Goal: Task Accomplishment & Management: Manage account settings

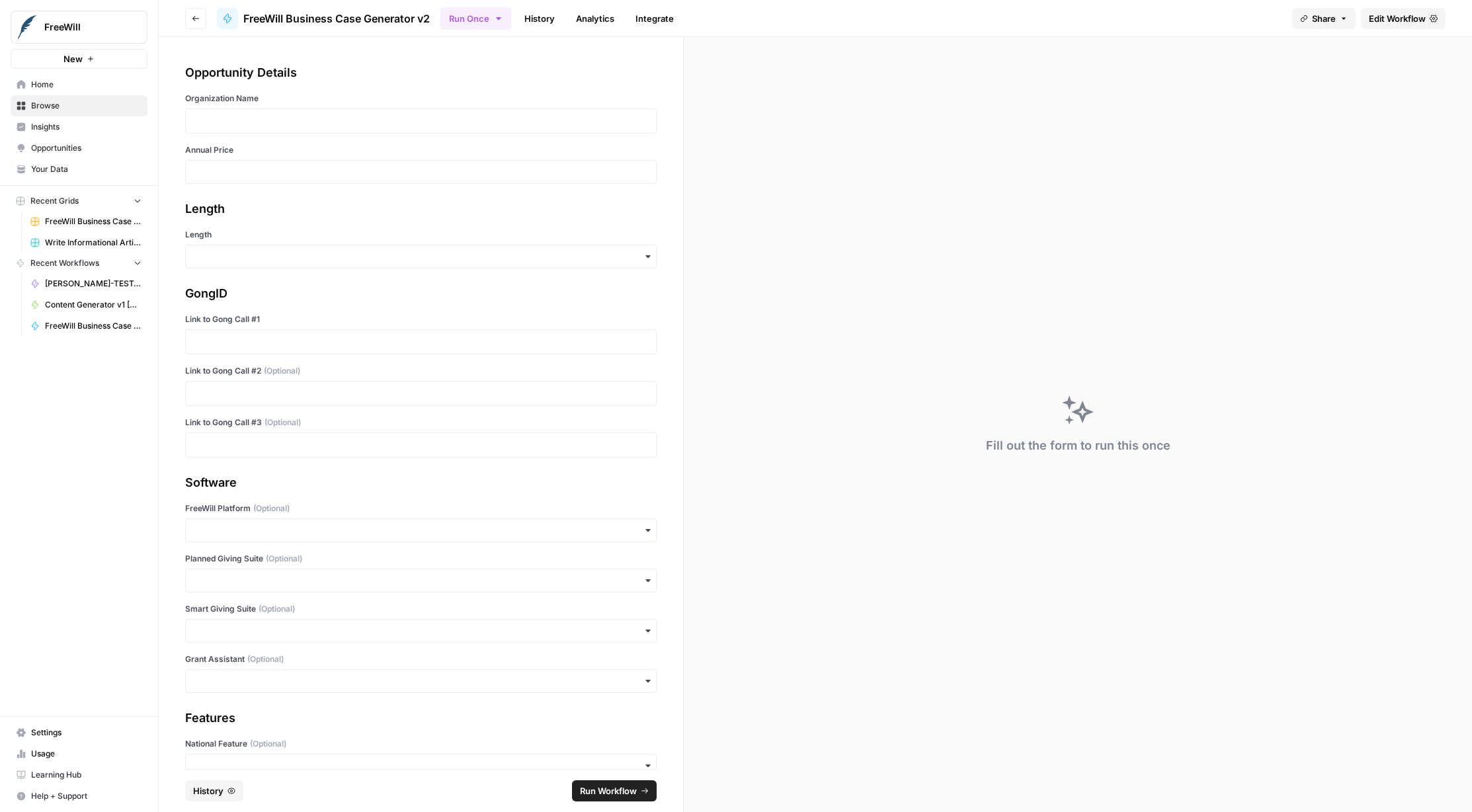
click at [73, 733] on span "Settings" at bounding box center [86, 733] width 110 height 12
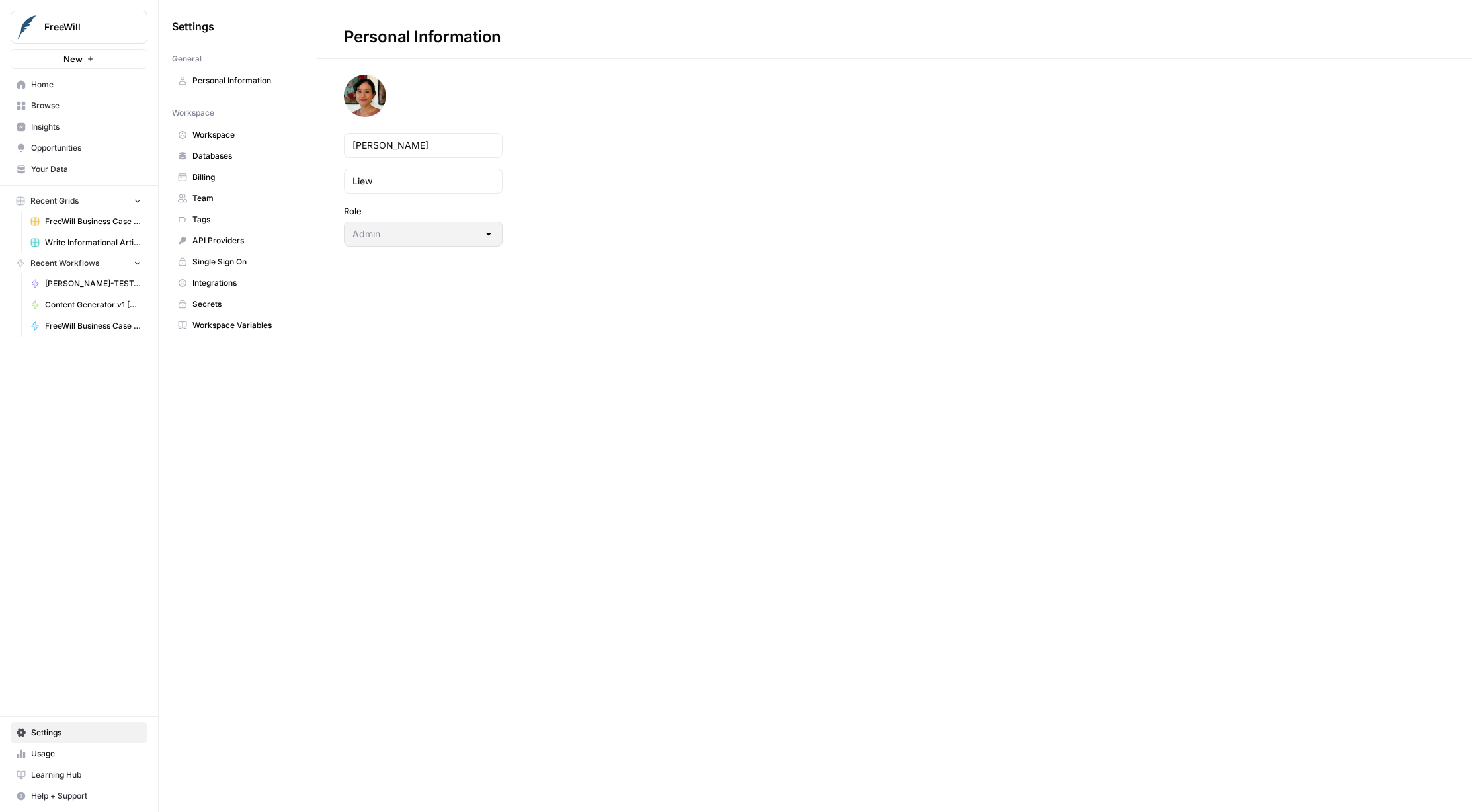
click at [237, 153] on span "Databases" at bounding box center [245, 156] width 105 height 12
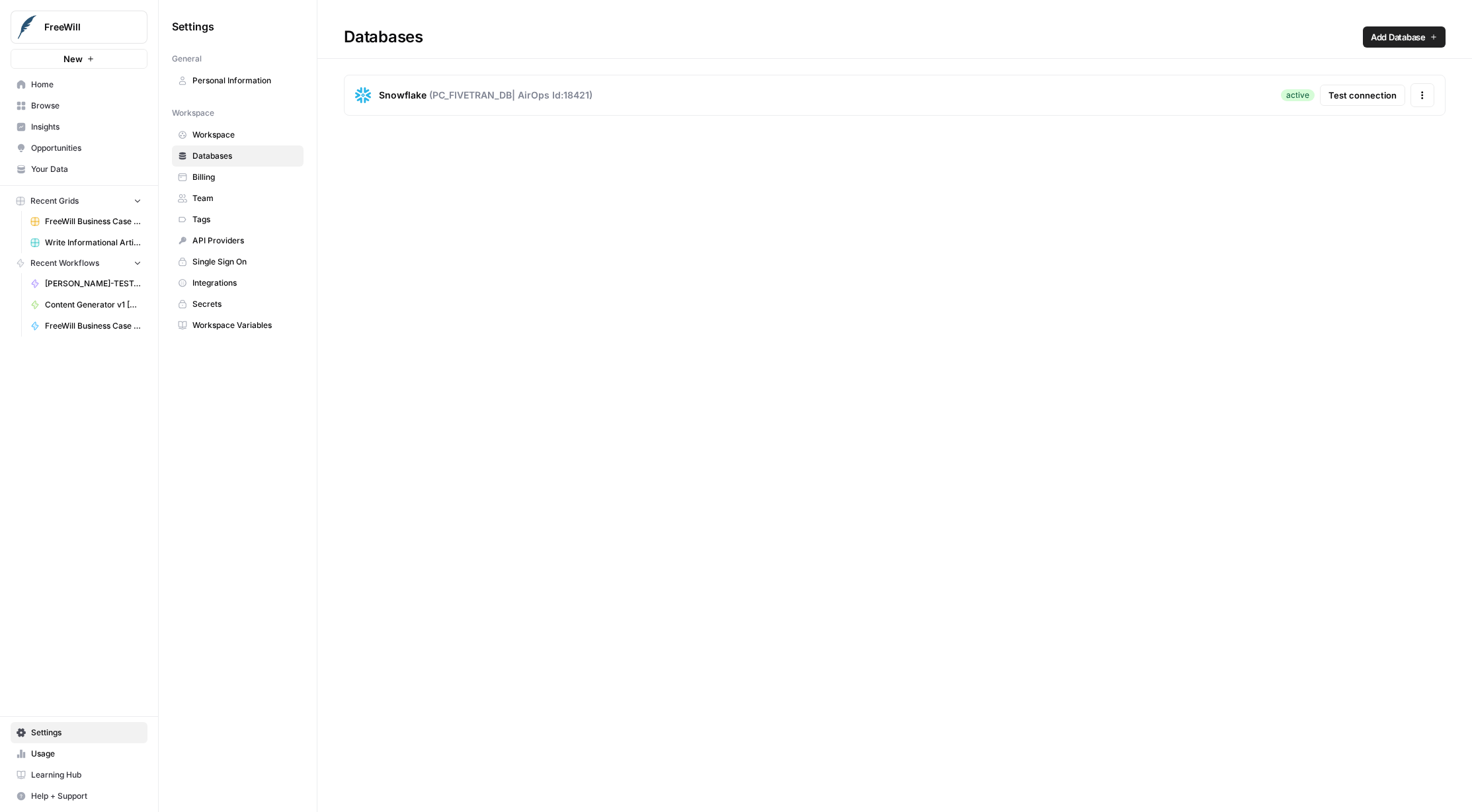
click at [238, 324] on span "Workspace Variables" at bounding box center [245, 325] width 105 height 12
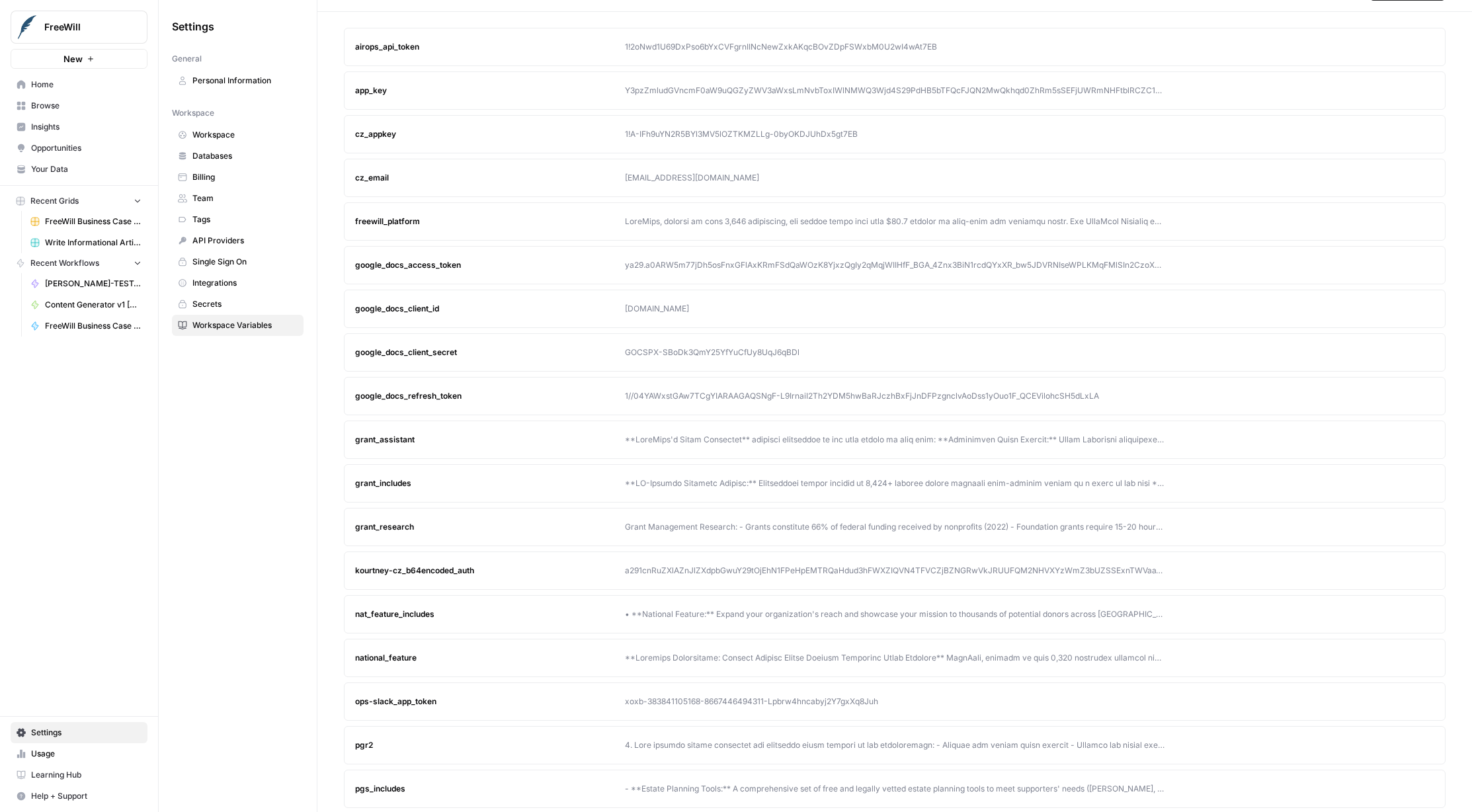
scroll to position [46, 0]
click at [787, 438] on div at bounding box center [894, 440] width 539 height 12
click at [1394, 436] on button "Edit" at bounding box center [1399, 440] width 21 height 21
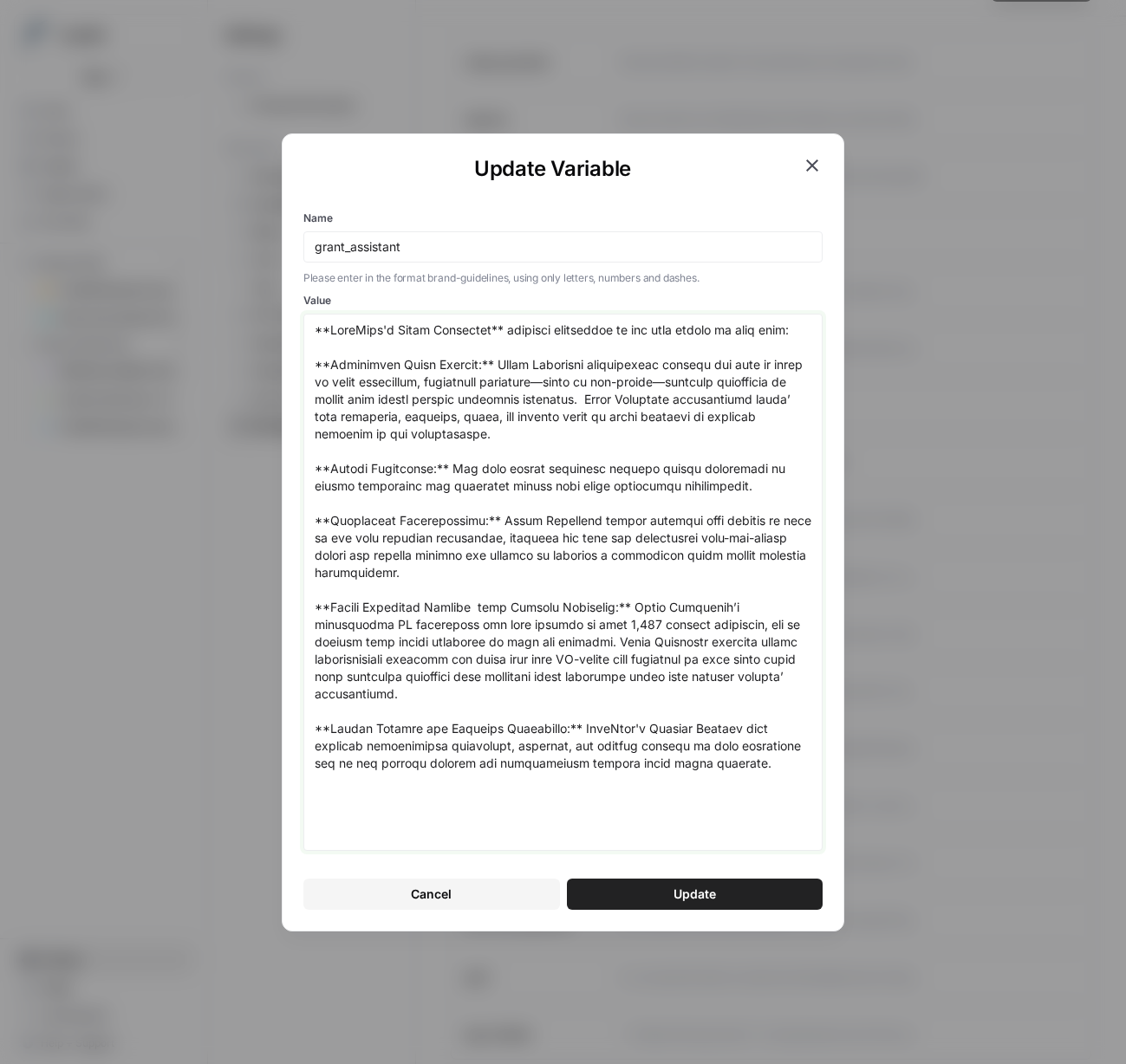
click at [442, 559] on textarea "Value" at bounding box center [563, 582] width 497 height 522
drag, startPoint x: 752, startPoint y: 773, endPoint x: 119, endPoint y: 165, distance: 877.7
click at [118, 161] on div "Update Variable Name grant_assistant Please enter in the format brand-guideline…" at bounding box center [563, 532] width 1126 height 1064
paste textarea ", loremi: **Dolorsitam Conse Adipisc:** Elits Doeiusmod temporincidi utlabor et…"
click at [792, 574] on textarea "Value" at bounding box center [563, 582] width 497 height 522
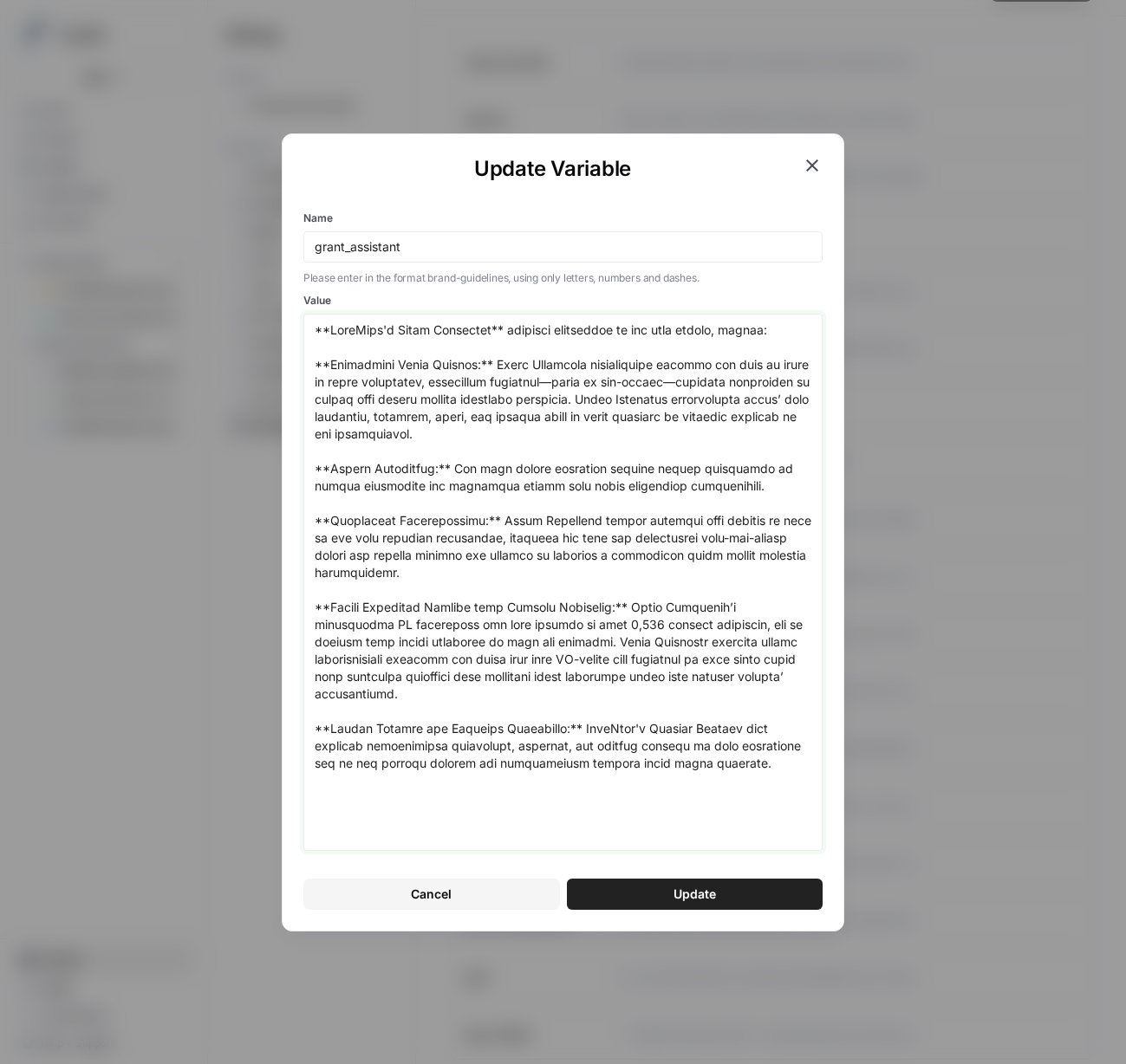
type textarea "**LoreMips'd Sitam Consectet** adipisci elitseddoe te inc utla etdolo, magnaa: …"
click at [741, 890] on button "Update" at bounding box center [695, 893] width 257 height 31
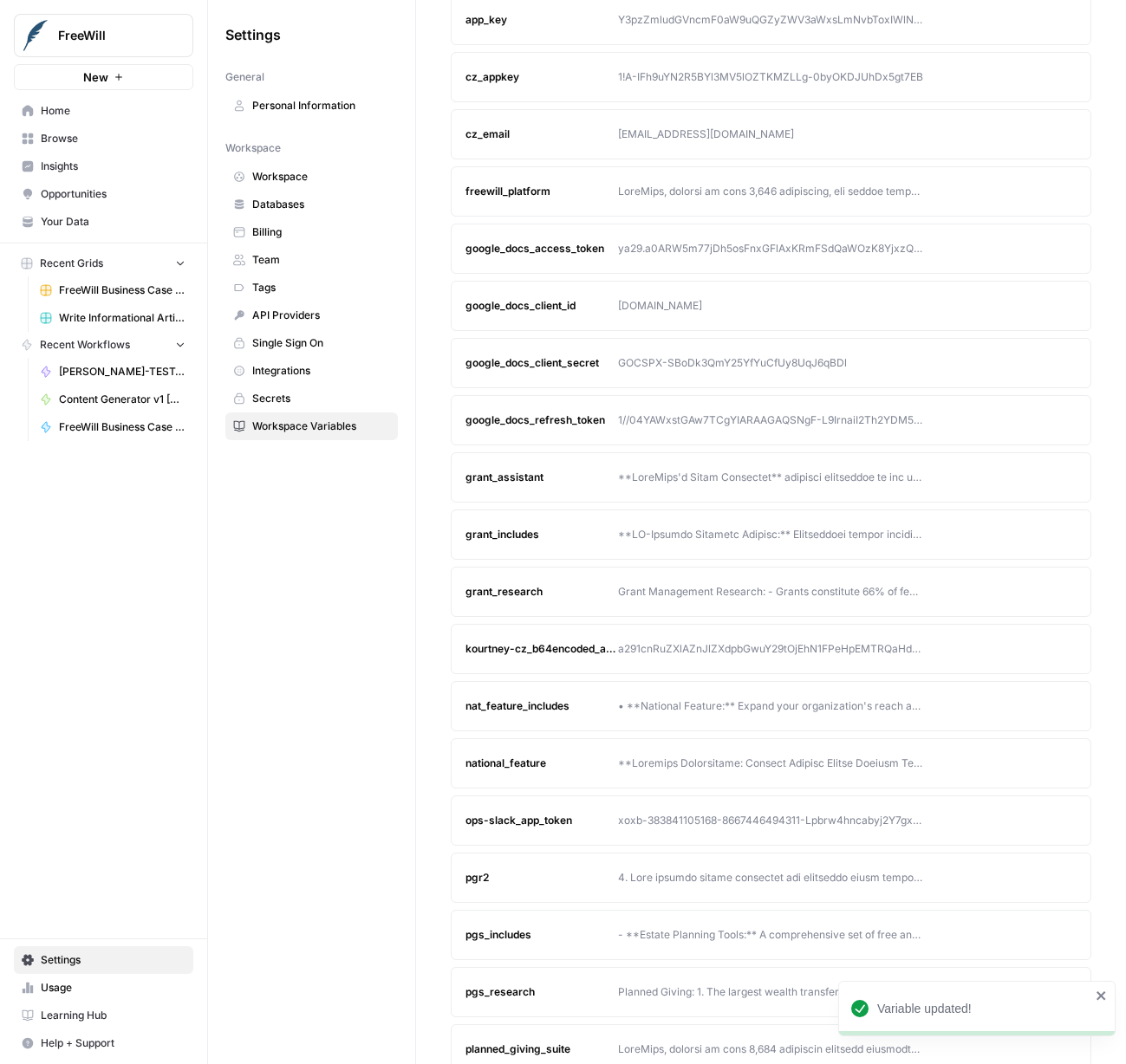
scroll to position [174, 0]
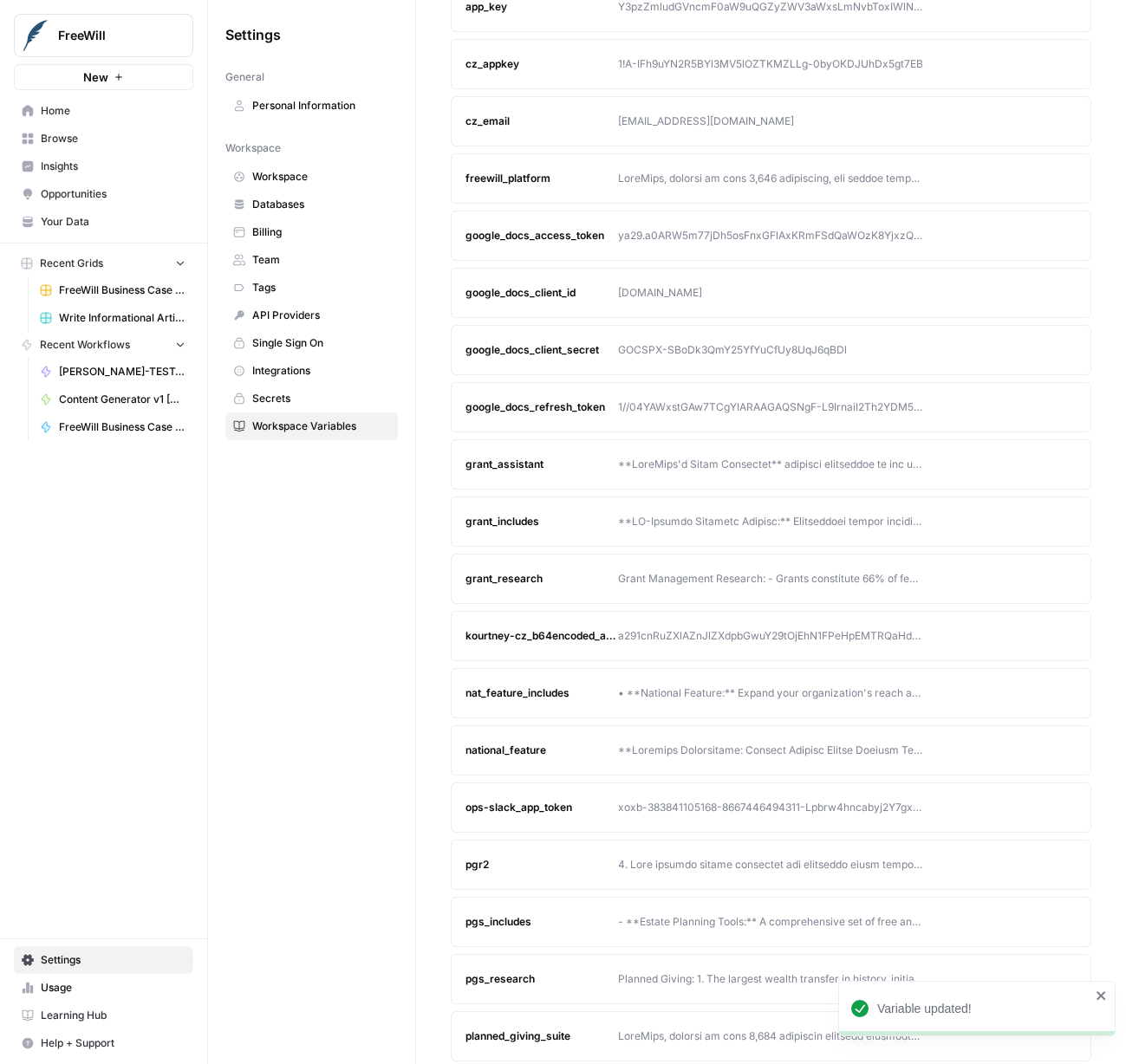
click at [1030, 523] on icon "button" at bounding box center [1029, 521] width 10 height 10
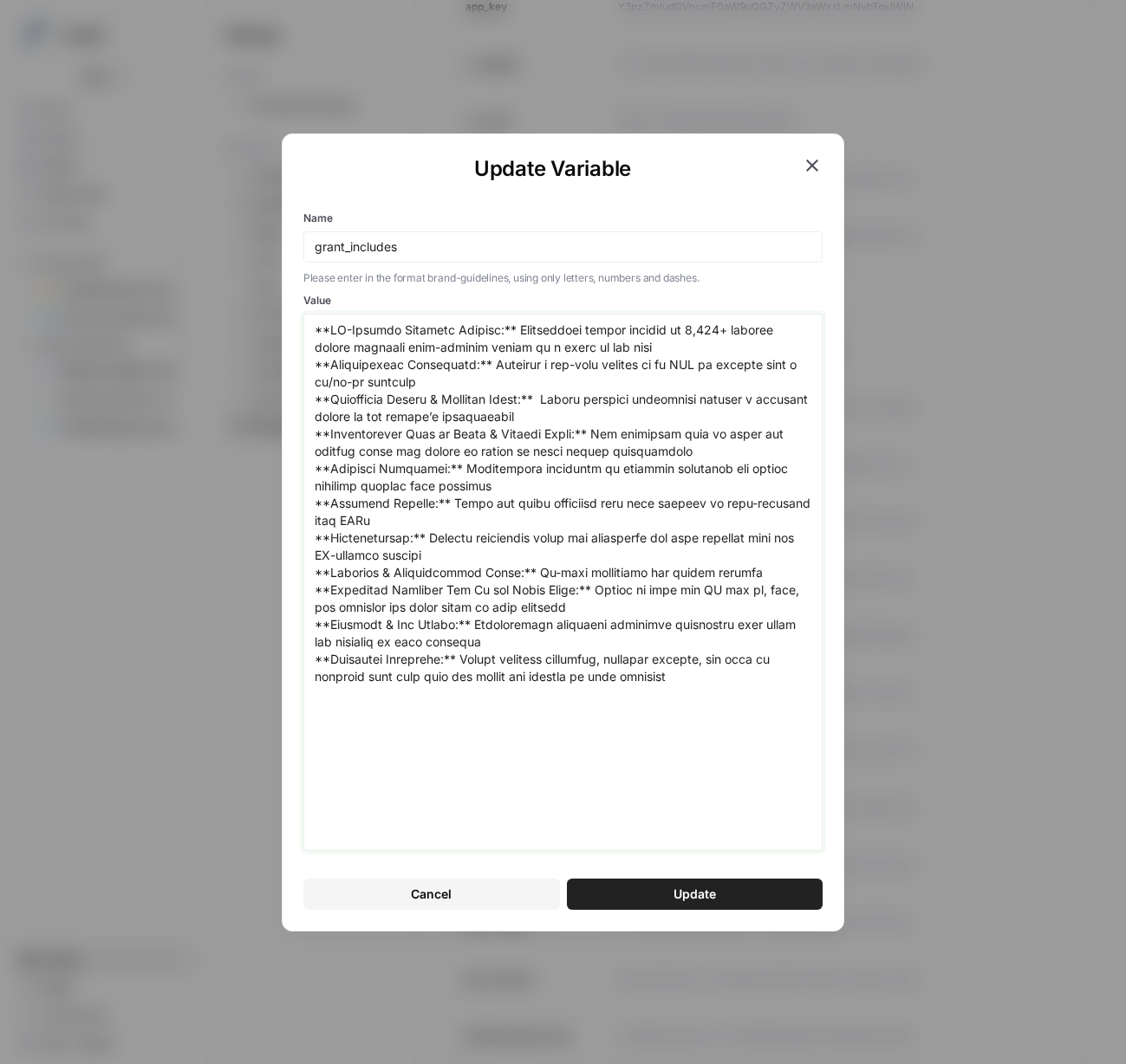
drag, startPoint x: 726, startPoint y: 693, endPoint x: 244, endPoint y: 248, distance: 656.0
click at [244, 248] on div "Update Variable Name grant_includes Please enter in the format brand-guidelines…" at bounding box center [563, 532] width 1126 height 1064
paste textarea "loremip dolo sit ametco’a elitseddoeiu te i utlab et dol magn **Aliquaenimad Mi…"
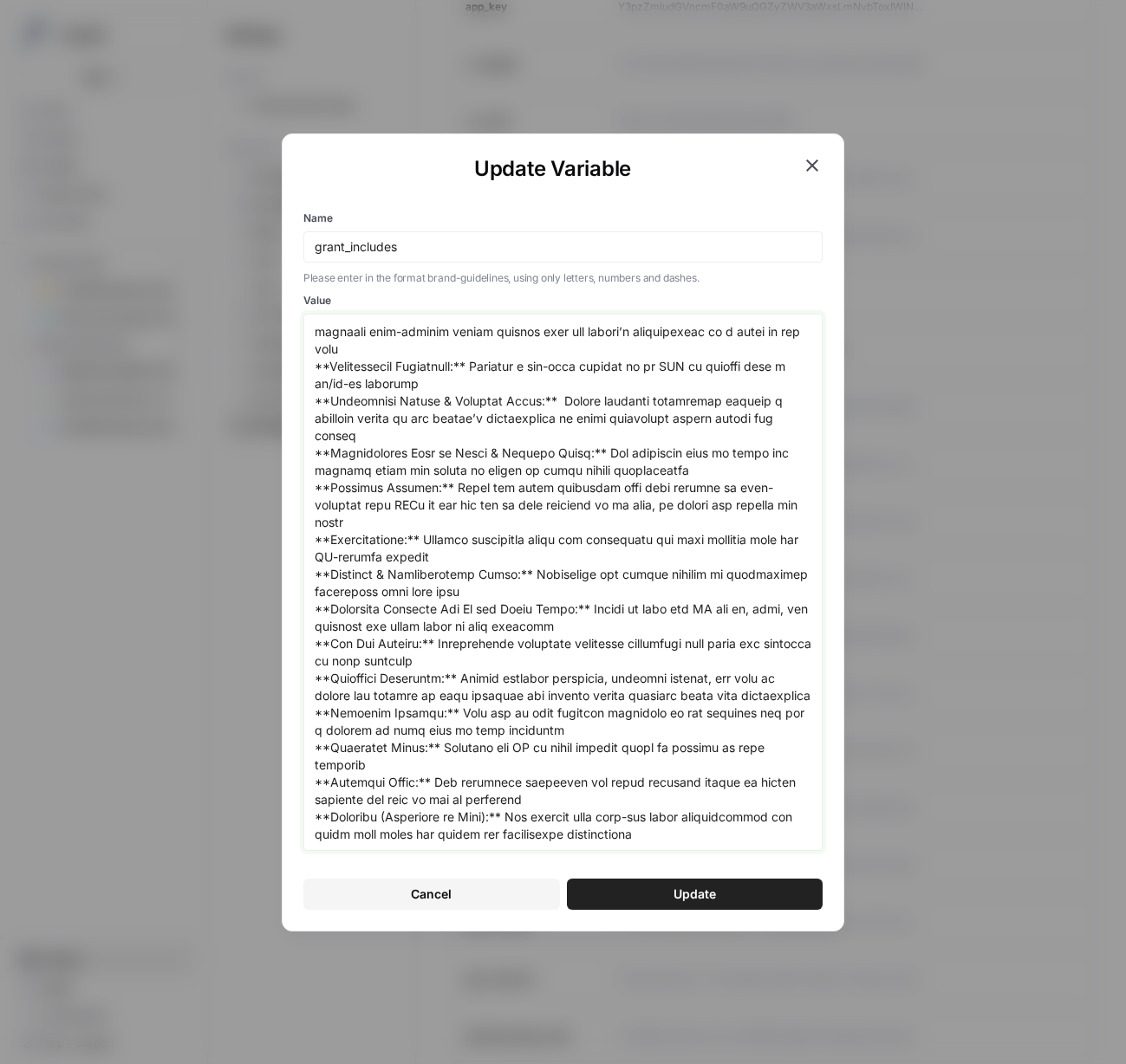
scroll to position [0, 0]
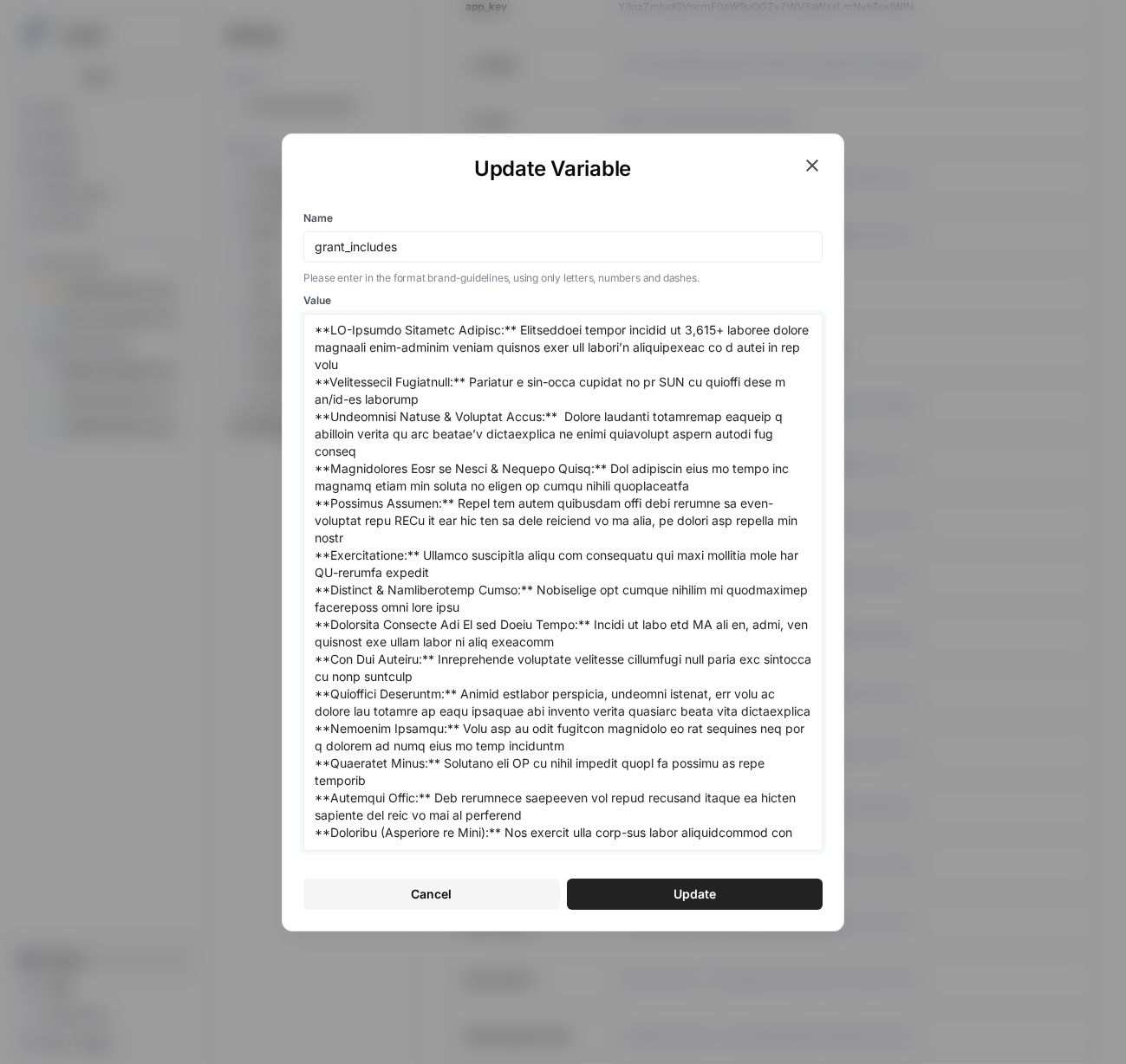
type textarea "**LO-Ipsumdo Sitametc Adipisc:** Elitseddoei tempor incidid ut 9,188+ laboree d…"
click at [651, 878] on button "Update" at bounding box center [695, 893] width 257 height 31
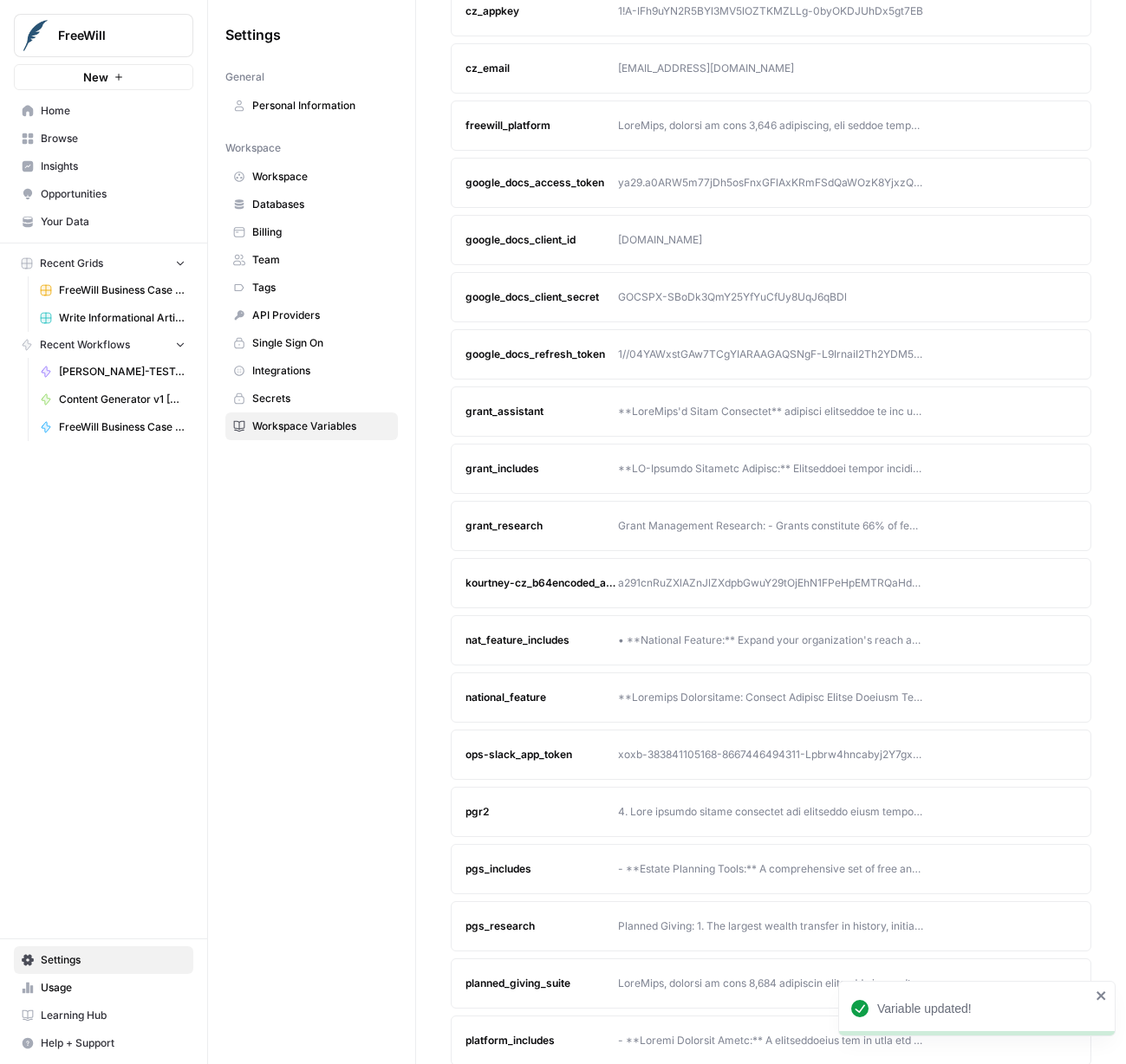
scroll to position [234, 0]
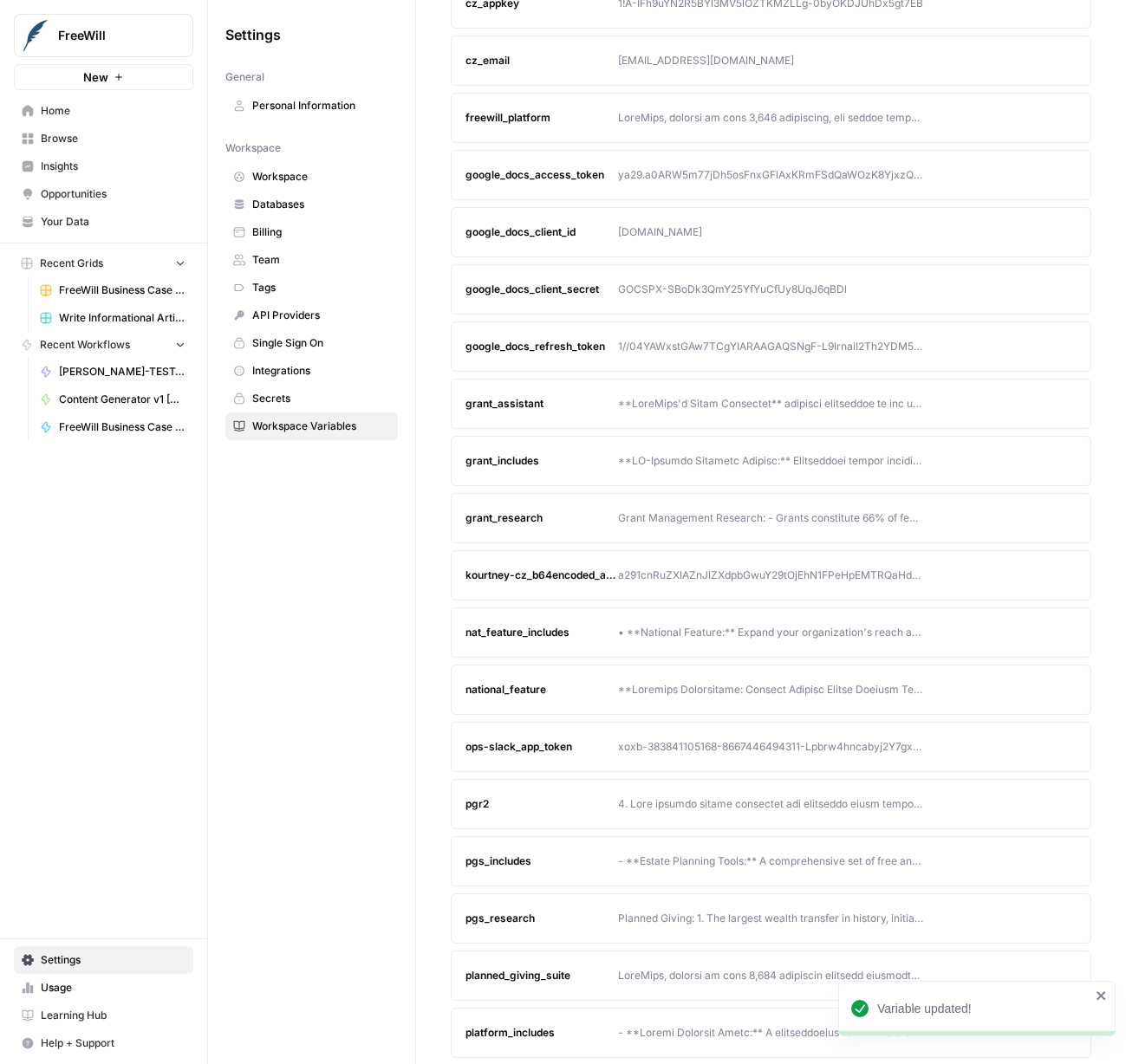
click at [681, 522] on div "Grant Management Research: - Grants constitute 66% of federal funding received …" at bounding box center [771, 518] width 305 height 16
click at [1023, 515] on button "Edit" at bounding box center [1029, 518] width 28 height 28
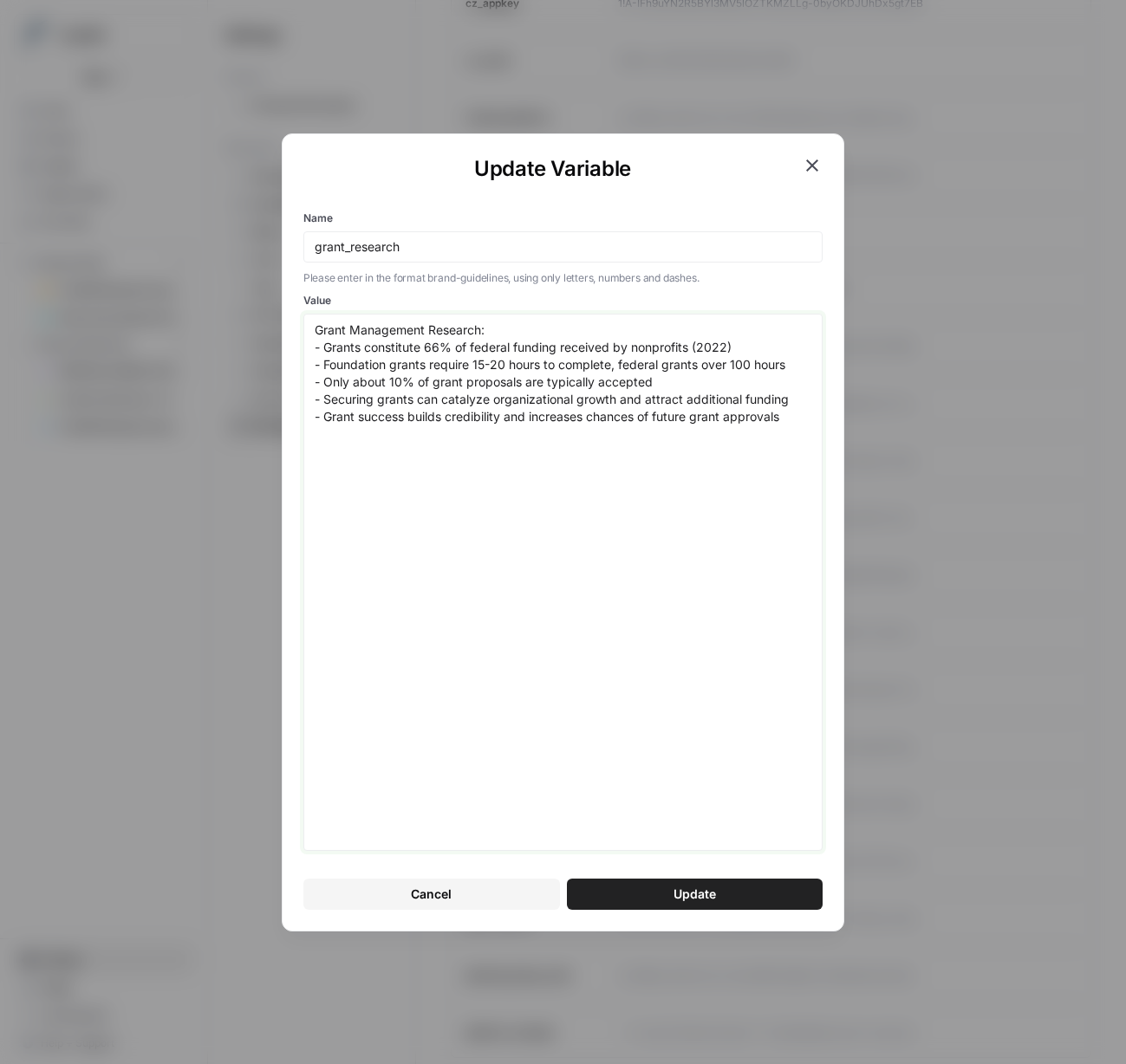
drag, startPoint x: 804, startPoint y: 422, endPoint x: 87, endPoint y: 253, distance: 736.6
click at [87, 253] on div "Update Variable Name grant_research Please enter in the format brand-guidelines…" at bounding box center [563, 532] width 1126 height 1064
paste textarea
type textarea "Grant Management Research: - Grants constitute 66% of federal funding received …"
click at [679, 889] on span "Update" at bounding box center [695, 893] width 43 height 17
